Goal: Task Accomplishment & Management: Use online tool/utility

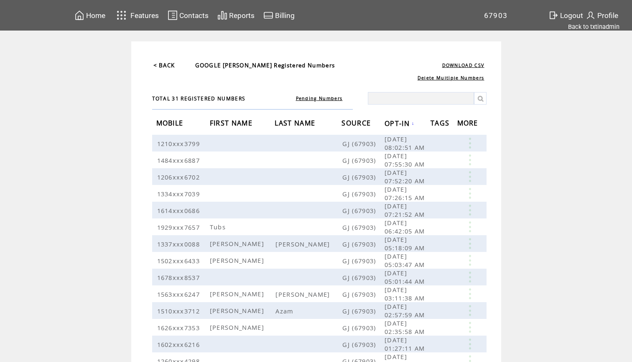
click at [83, 16] on img at bounding box center [79, 15] width 10 height 10
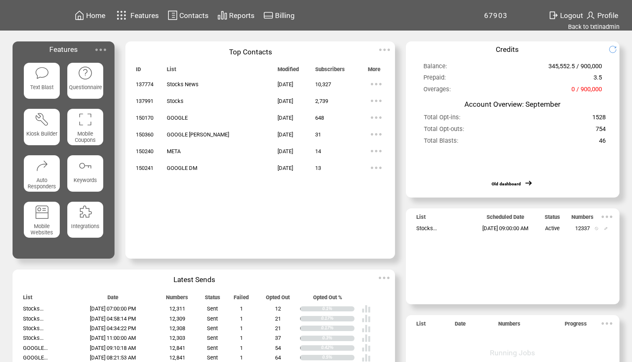
click at [368, 135] on img at bounding box center [376, 134] width 17 height 17
click at [308, 159] on link "32" at bounding box center [326, 160] width 42 height 13
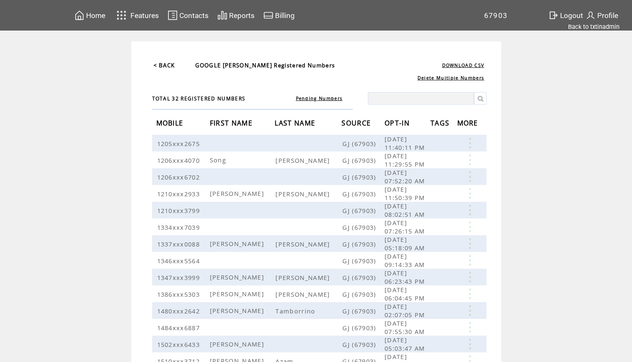
click at [402, 124] on span "OPT-IN" at bounding box center [398, 123] width 27 height 15
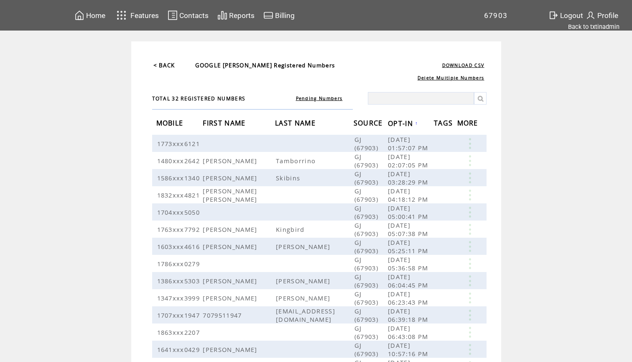
click at [402, 124] on span "OPT-IN" at bounding box center [401, 124] width 27 height 15
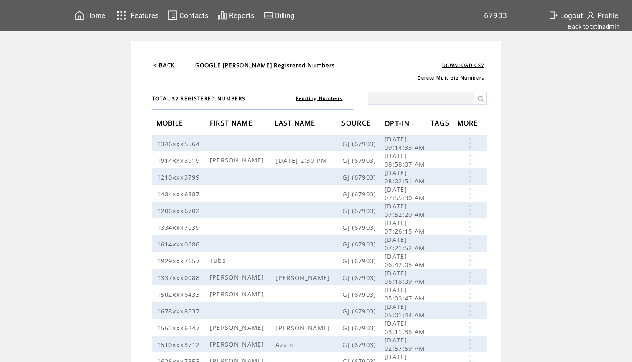
click at [101, 14] on span "Home" at bounding box center [95, 15] width 19 height 8
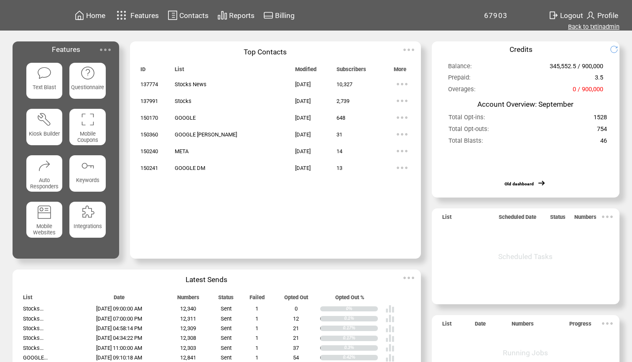
click at [610, 28] on link "Back to txtinadmin" at bounding box center [593, 27] width 51 height 8
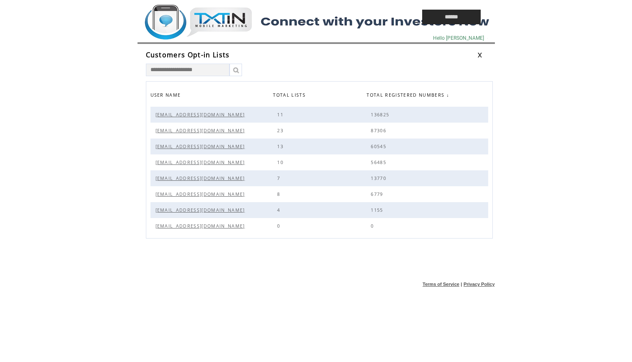
click at [168, 177] on span "Alerts@sn.Gold" at bounding box center [201, 178] width 92 height 6
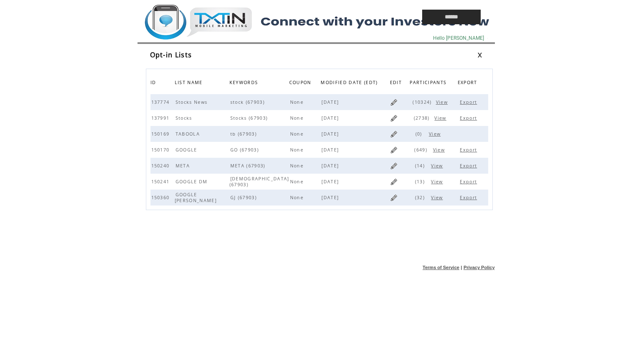
click at [436, 200] on span "View" at bounding box center [438, 197] width 14 height 6
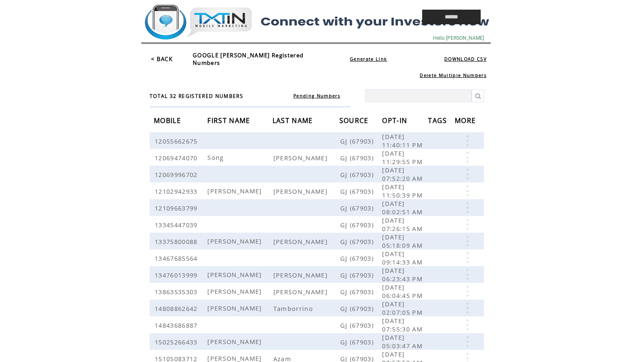
click at [310, 93] on link "Pending Numbers" at bounding box center [316, 96] width 47 height 6
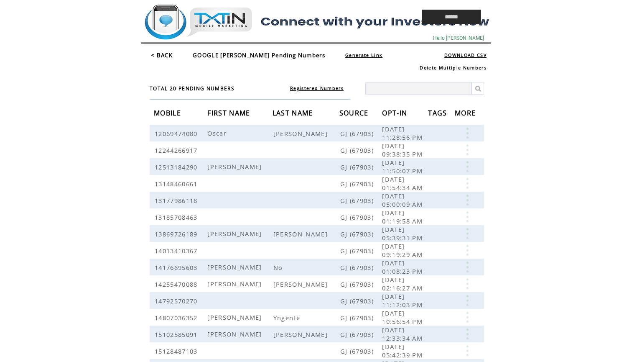
click at [167, 53] on link "< BACK" at bounding box center [162, 55] width 22 height 8
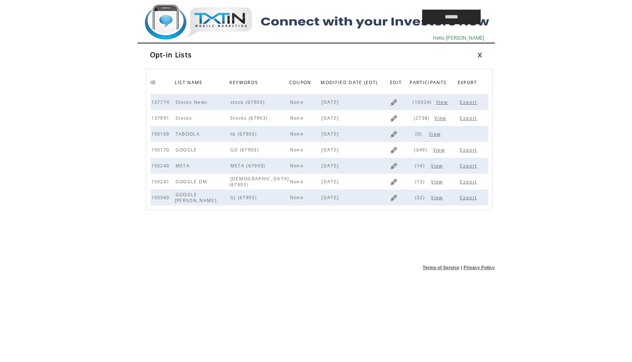
click at [437, 150] on span "View" at bounding box center [440, 150] width 14 height 6
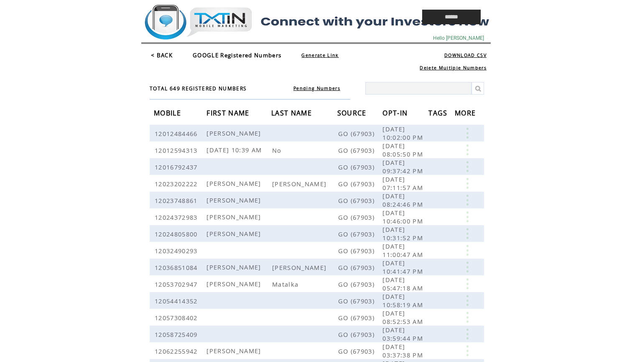
click at [321, 89] on link "Pending Numbers" at bounding box center [316, 88] width 47 height 6
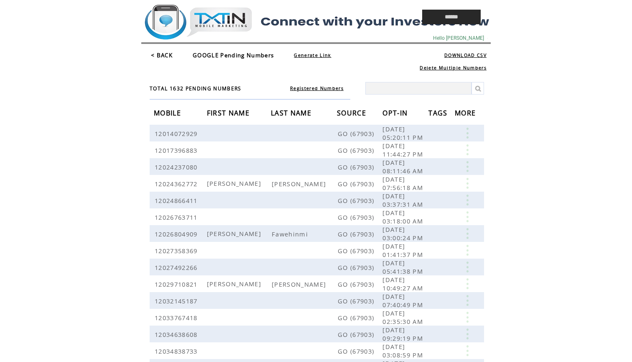
click at [166, 57] on link "< BACK" at bounding box center [162, 55] width 22 height 8
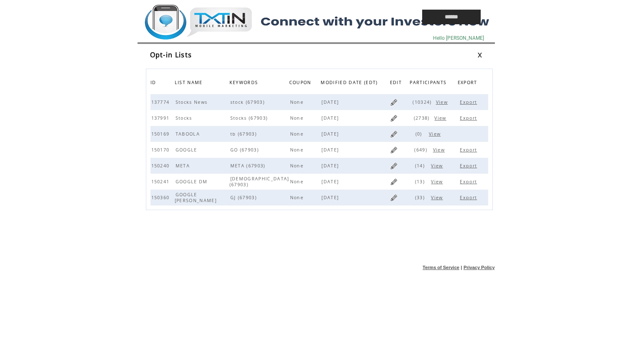
click at [224, 24] on td at bounding box center [262, 17] width 242 height 34
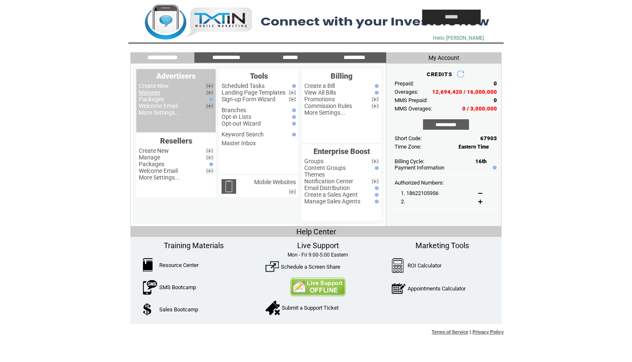
click at [154, 94] on link "Manage" at bounding box center [149, 92] width 21 height 7
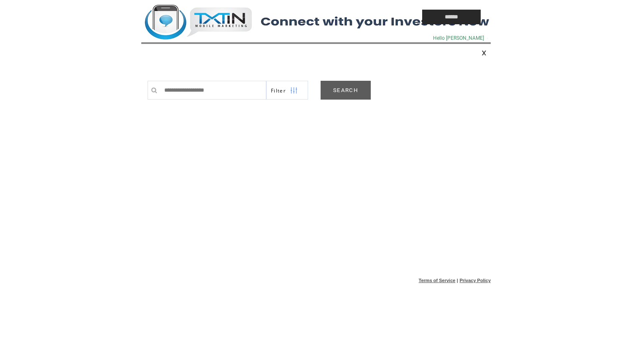
click at [353, 85] on link "SEARCH" at bounding box center [346, 90] width 50 height 19
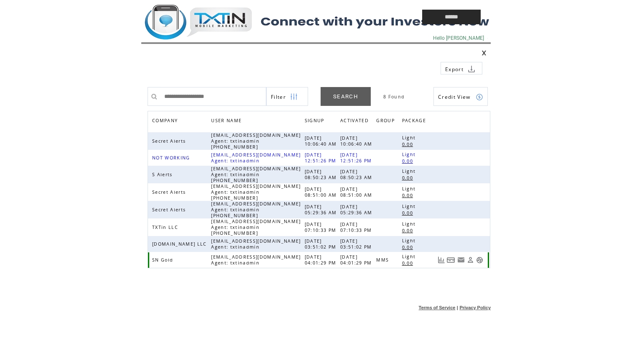
click at [479, 260] on link at bounding box center [479, 259] width 7 height 7
click at [210, 3] on td at bounding box center [262, 17] width 242 height 34
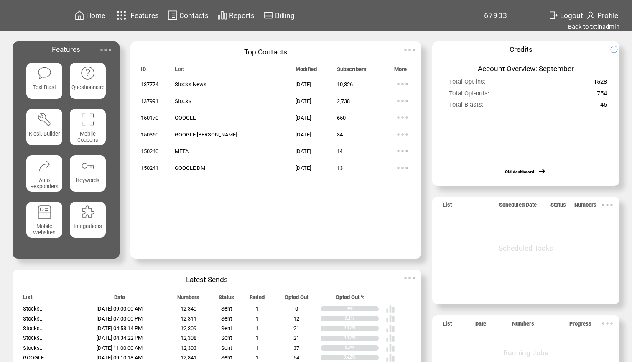
click at [246, 21] on td "Reports" at bounding box center [242, 15] width 26 height 11
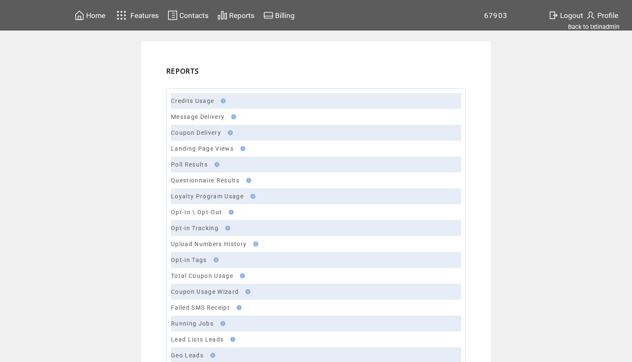
click at [199, 112] on td "Message Delivery" at bounding box center [316, 117] width 290 height 16
click at [198, 115] on link "Message Delivery" at bounding box center [198, 116] width 54 height 7
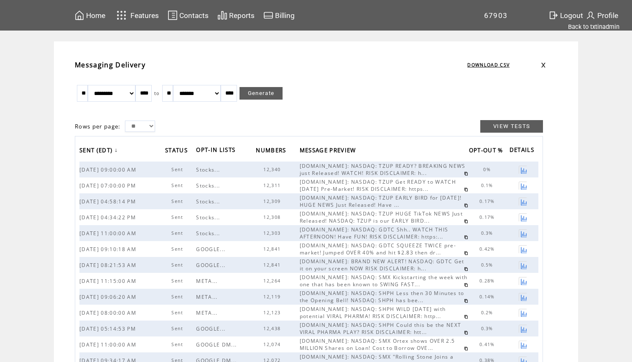
click at [464, 173] on link at bounding box center [466, 173] width 4 height 4
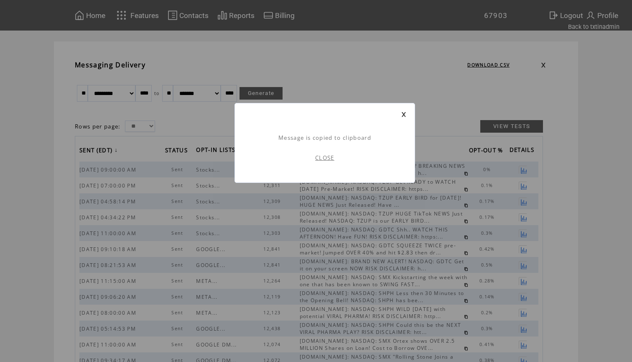
scroll to position [0, 0]
click at [326, 157] on link "CLOSE" at bounding box center [324, 158] width 19 height 8
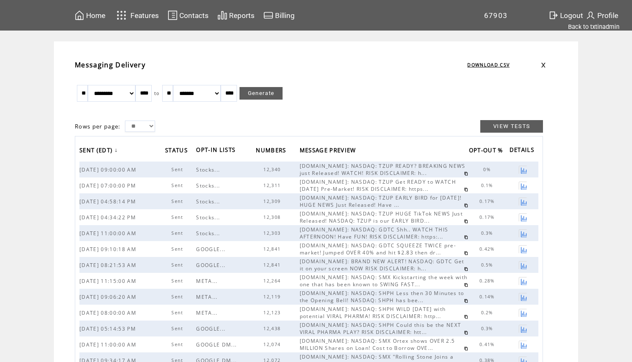
click at [95, 16] on span "Home" at bounding box center [95, 15] width 19 height 8
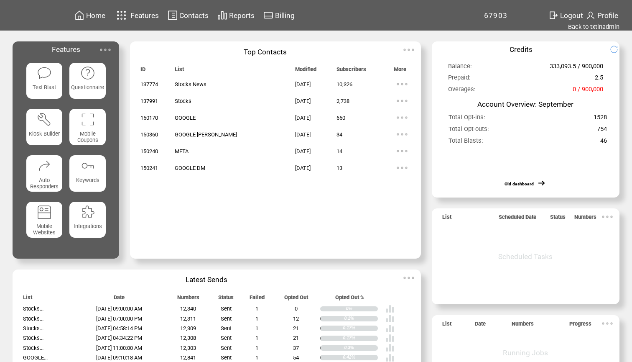
click at [44, 78] on img at bounding box center [44, 73] width 15 height 15
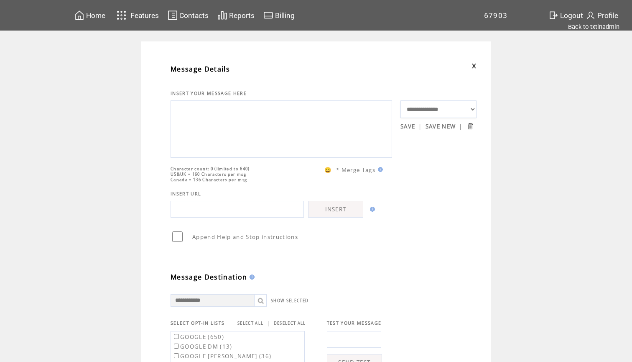
click at [234, 132] on textarea at bounding box center [281, 128] width 212 height 50
paste textarea "**********"
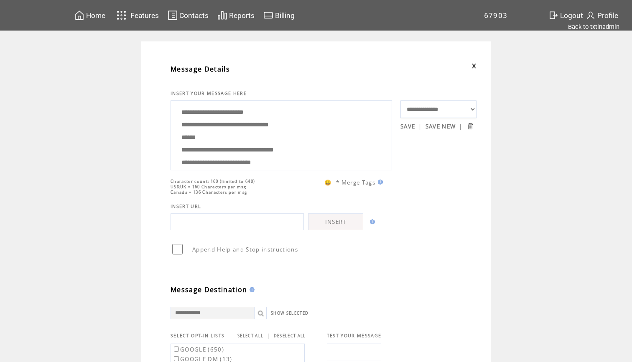
drag, startPoint x: 211, startPoint y: 149, endPoint x: 178, endPoint y: 129, distance: 38.5
click at [178, 129] on textarea "**********" at bounding box center [281, 134] width 212 height 63
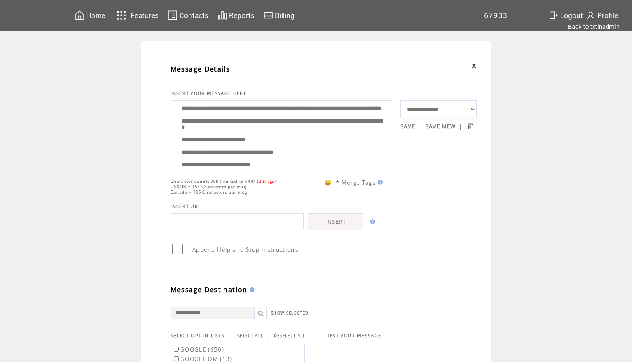
scroll to position [15, 0]
click at [338, 141] on textarea "**********" at bounding box center [281, 134] width 212 height 63
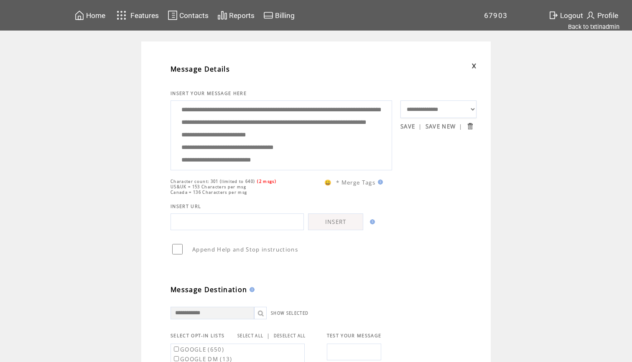
click at [304, 143] on textarea "**********" at bounding box center [281, 134] width 212 height 63
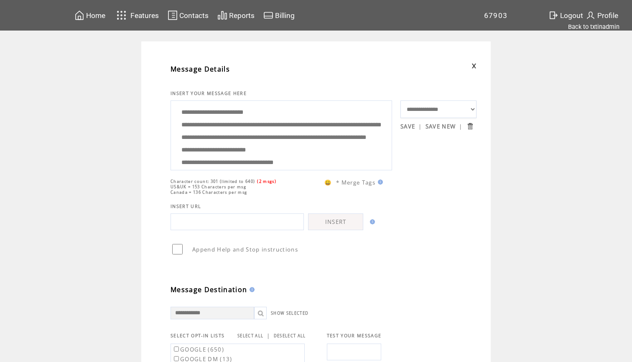
drag, startPoint x: 257, startPoint y: 161, endPoint x: 228, endPoint y: 52, distance: 111.9
click at [228, 52] on td "**********" at bounding box center [315, 343] width 349 height 604
click at [255, 126] on textarea "**********" at bounding box center [281, 134] width 212 height 63
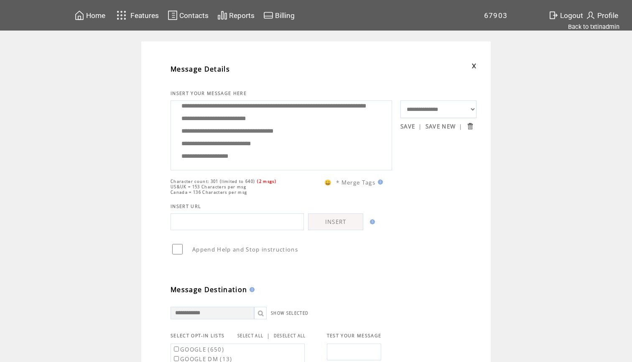
scroll to position [75, 0]
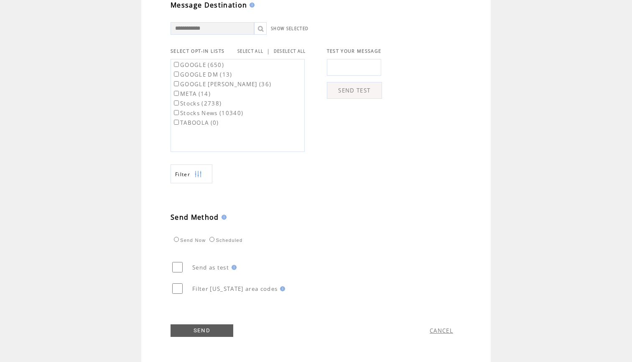
type textarea "**********"
click at [356, 66] on input "text" at bounding box center [354, 67] width 54 height 17
type input "**********"
click at [419, 61] on td at bounding box center [424, 103] width 84 height 97
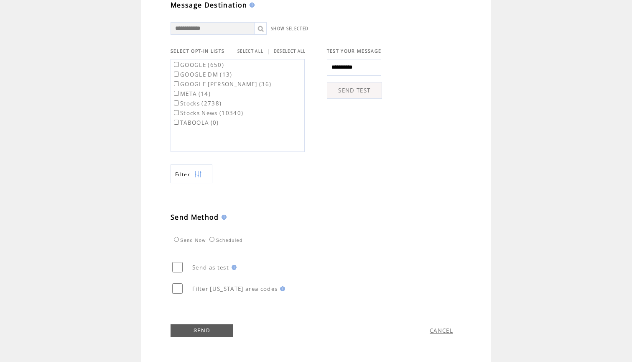
click at [361, 92] on link "SEND TEST" at bounding box center [354, 90] width 55 height 17
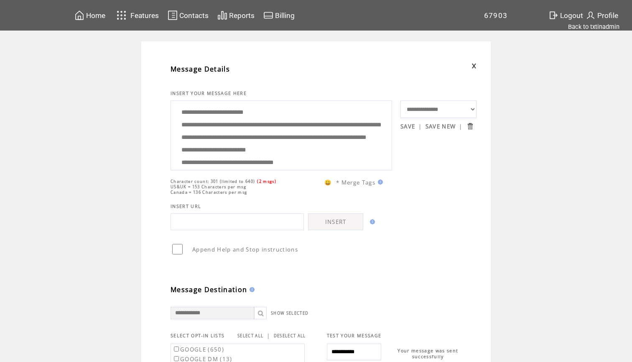
click at [313, 131] on textarea "**********" at bounding box center [281, 134] width 212 height 63
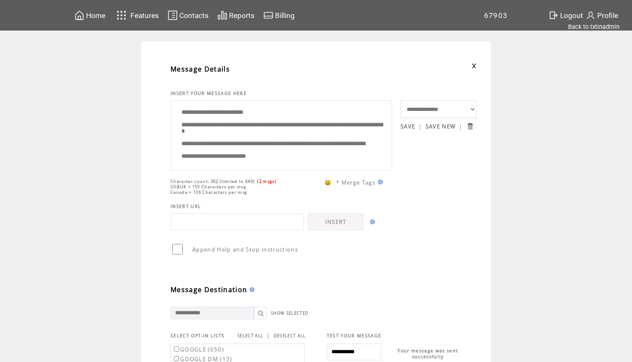
type textarea "**********"
click at [367, 172] on td "Character count: 302 (limited to 640) (2 msgs) US&UK = 153 Characters per msg C…" at bounding box center [286, 182] width 230 height 25
click at [337, 148] on textarea "**********" at bounding box center [281, 134] width 212 height 63
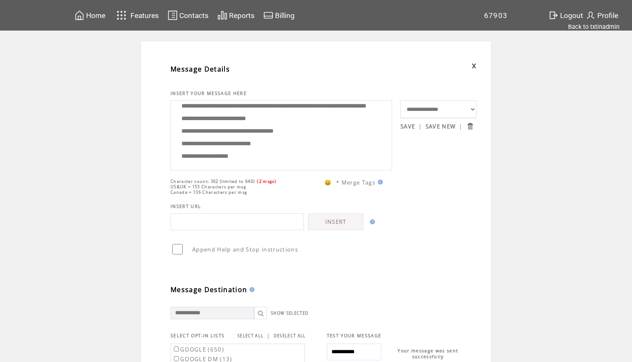
scroll to position [75, 0]
click at [235, 150] on textarea "**********" at bounding box center [281, 134] width 212 height 63
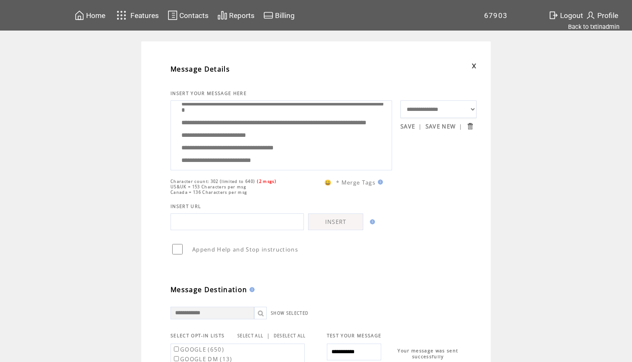
scroll to position [0, 0]
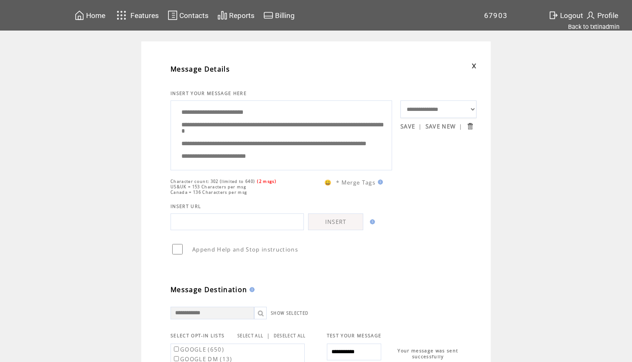
drag, startPoint x: 259, startPoint y: 157, endPoint x: 252, endPoint y: 70, distance: 87.2
click at [252, 70] on tbody "**********" at bounding box center [324, 293] width 306 height 470
click at [228, 151] on textarea "**********" at bounding box center [281, 134] width 212 height 63
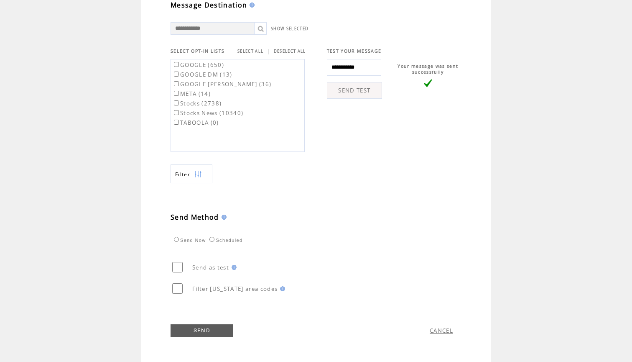
scroll to position [289, 0]
click at [252, 51] on link "SELECT ALL" at bounding box center [250, 50] width 26 height 5
click at [214, 61] on label "GOOGLE (650)" at bounding box center [198, 65] width 52 height 8
click at [214, 77] on label "GOOGLE DM (13)" at bounding box center [202, 75] width 60 height 8
click at [214, 84] on label "GOOGLE JOE (36)" at bounding box center [221, 84] width 99 height 8
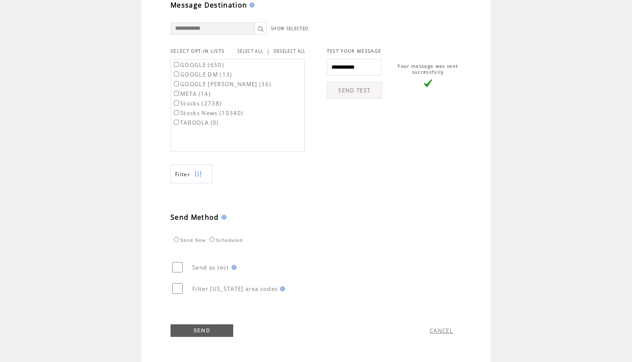
click at [209, 92] on label "META (14)" at bounding box center [191, 94] width 38 height 8
click at [204, 123] on label "TABOOLA (0)" at bounding box center [195, 123] width 47 height 8
click at [196, 329] on link "SEND" at bounding box center [202, 330] width 63 height 13
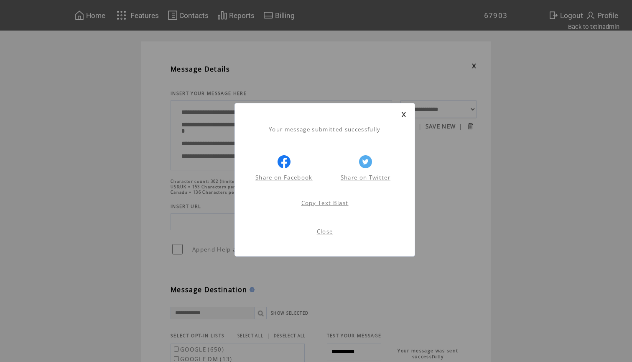
scroll to position [0, 0]
click at [404, 112] on link at bounding box center [403, 114] width 5 height 5
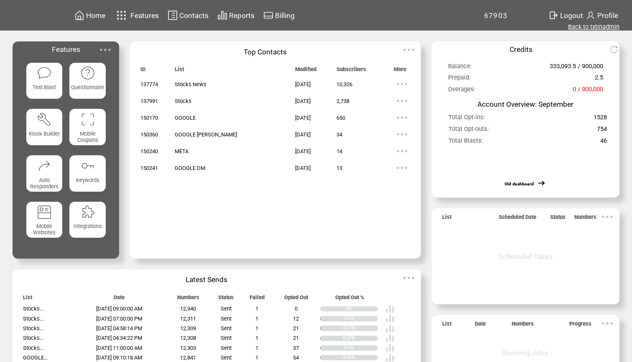
click at [589, 24] on link "Back to txtinadmin" at bounding box center [593, 27] width 51 height 8
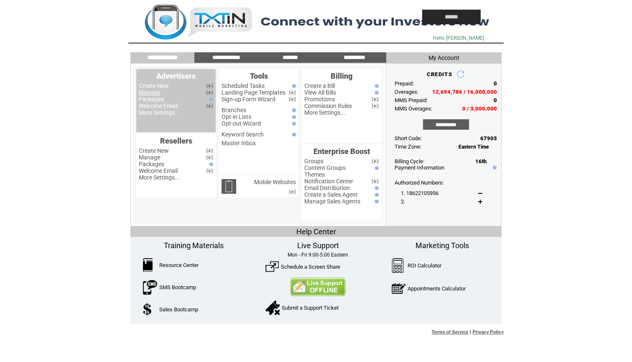
click at [154, 92] on link "Manage" at bounding box center [149, 92] width 21 height 7
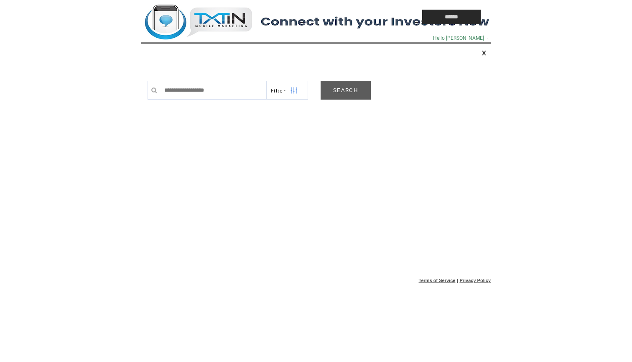
click at [352, 94] on link "SEARCH" at bounding box center [346, 90] width 50 height 19
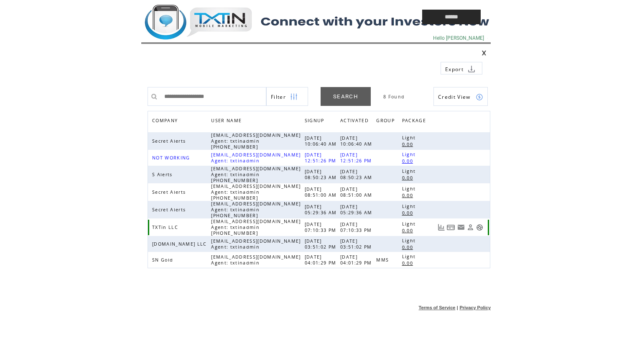
click at [477, 228] on link at bounding box center [479, 227] width 7 height 7
click at [222, 34] on td at bounding box center [262, 38] width 242 height 8
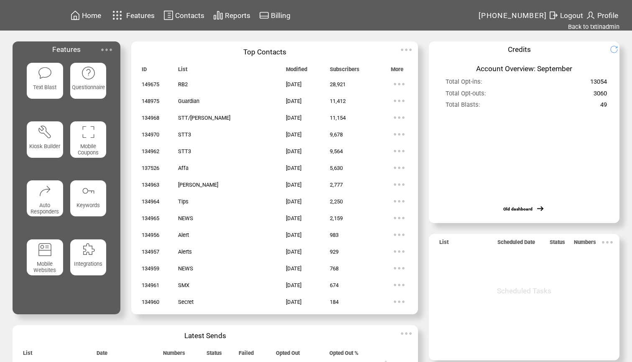
click at [44, 80] on img at bounding box center [45, 73] width 15 height 15
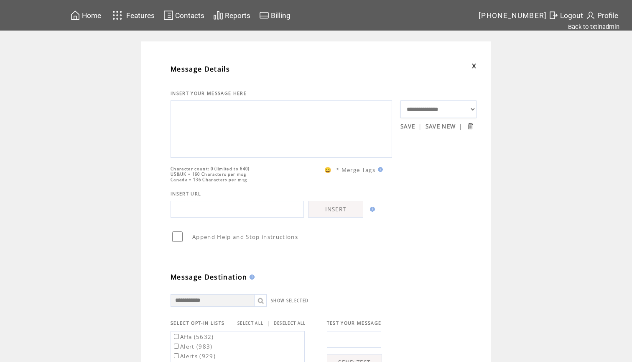
click at [229, 133] on textarea at bounding box center [281, 128] width 212 height 50
paste textarea "**********"
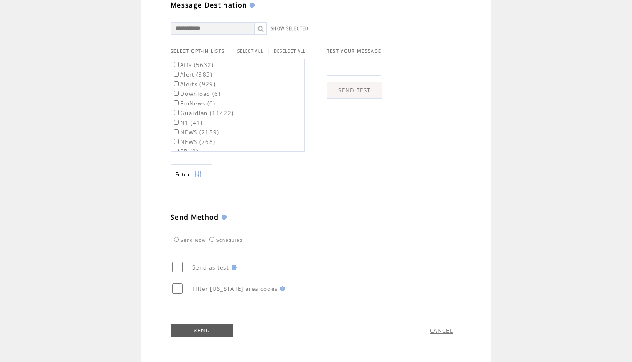
scroll to position [289, 0]
type textarea "**********"
click at [209, 64] on label "Affa (5632)" at bounding box center [193, 65] width 42 height 8
click at [204, 113] on label "Guardian (11422)" at bounding box center [202, 113] width 61 height 8
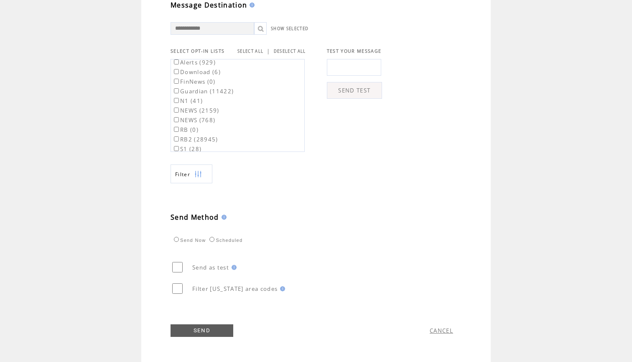
click at [200, 138] on label "RB2 (28945)" at bounding box center [195, 139] width 46 height 8
click at [201, 329] on link "SEND" at bounding box center [202, 330] width 63 height 13
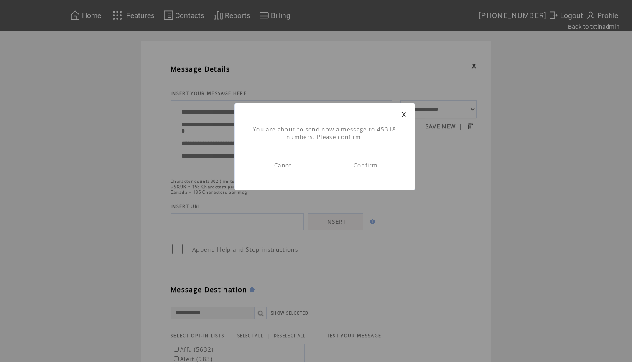
scroll to position [0, 0]
click at [360, 163] on link "Confirm" at bounding box center [366, 165] width 24 height 8
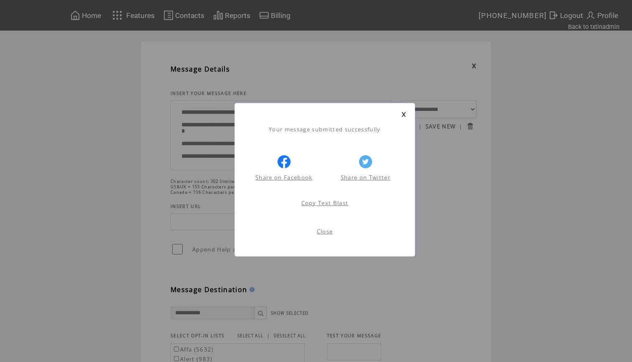
scroll to position [0, 0]
click at [405, 112] on link at bounding box center [403, 114] width 5 height 5
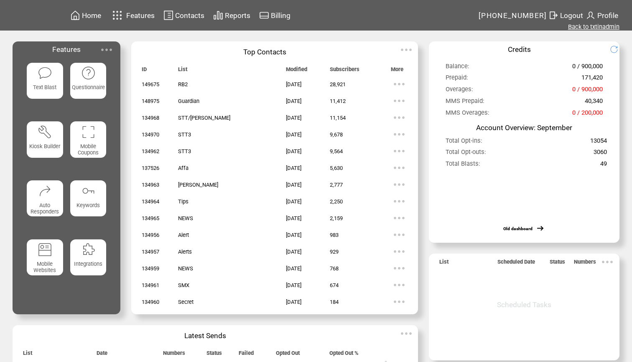
click at [588, 25] on link "Back to txtinadmin" at bounding box center [593, 27] width 51 height 8
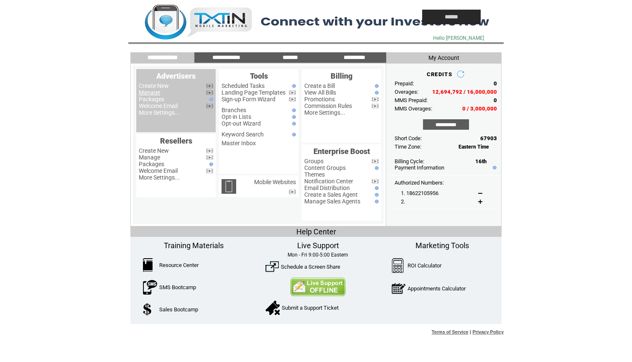
click at [150, 91] on link "Manage" at bounding box center [149, 92] width 21 height 7
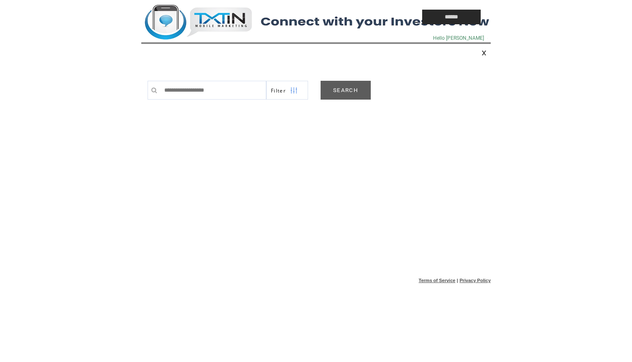
click at [359, 92] on link "SEARCH" at bounding box center [346, 90] width 50 height 19
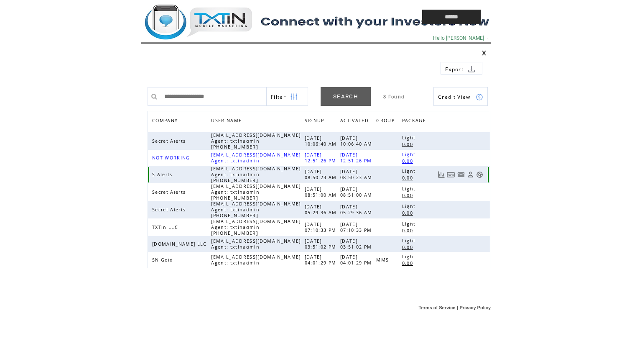
click at [481, 176] on link at bounding box center [479, 174] width 7 height 7
click at [228, 26] on td at bounding box center [262, 17] width 242 height 34
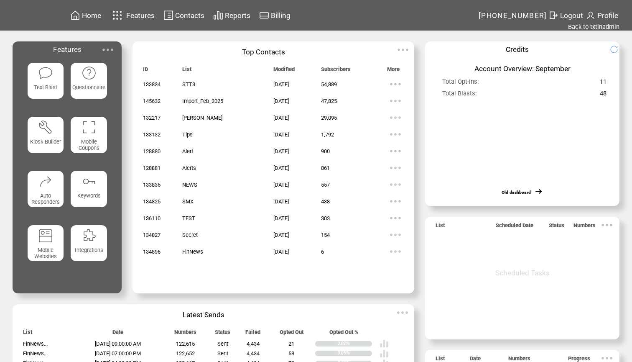
click at [42, 71] on img at bounding box center [45, 73] width 15 height 15
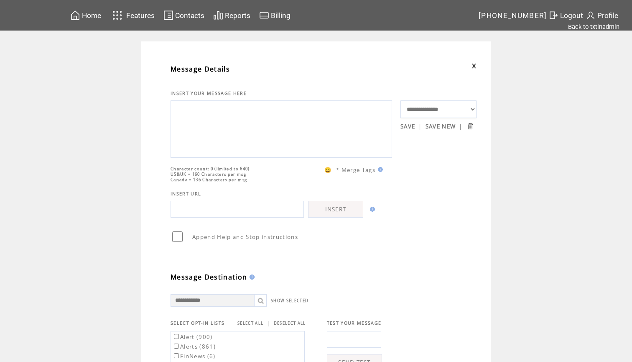
click at [202, 140] on textarea at bounding box center [281, 128] width 212 height 50
paste textarea "**********"
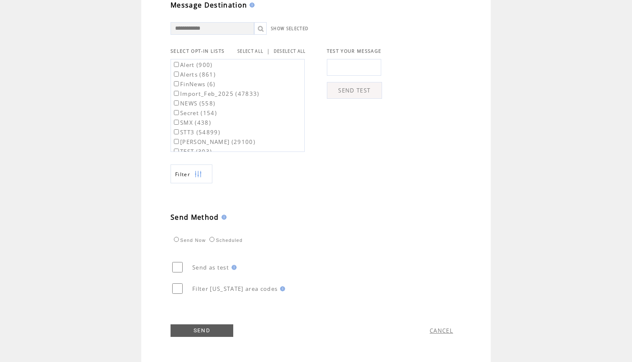
scroll to position [289, 0]
type textarea "**********"
click at [240, 53] on td "SELECT ALL | DESELECT ALL" at bounding box center [271, 51] width 69 height 8
click at [250, 51] on link "SELECT ALL" at bounding box center [250, 50] width 26 height 5
click at [206, 61] on label "Alert (900)" at bounding box center [192, 65] width 41 height 8
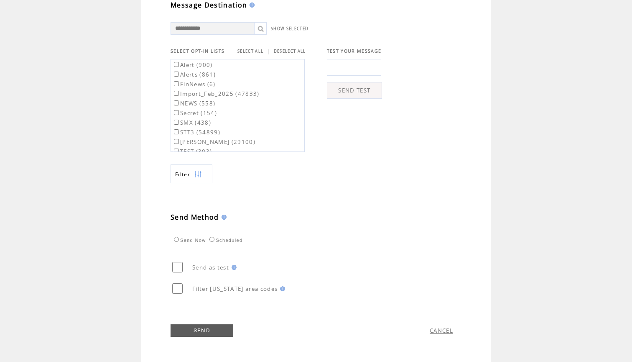
click at [205, 75] on label "Alerts (861)" at bounding box center [193, 75] width 43 height 8
click at [194, 331] on link "SEND" at bounding box center [202, 330] width 63 height 13
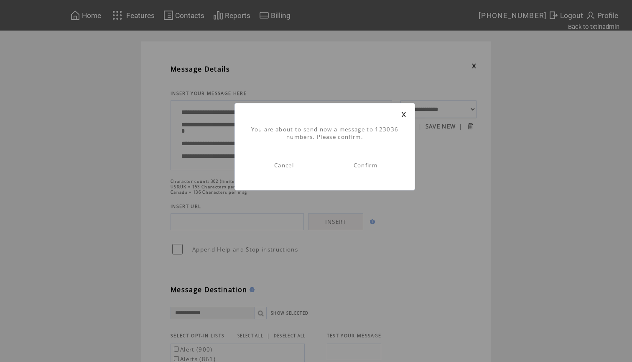
scroll to position [0, 0]
click at [369, 165] on link "Confirm" at bounding box center [366, 165] width 24 height 8
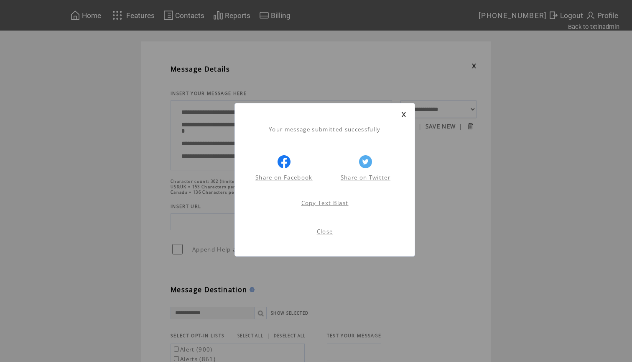
scroll to position [0, 0]
click at [404, 114] on link at bounding box center [403, 114] width 5 height 5
